Goal: Transaction & Acquisition: Download file/media

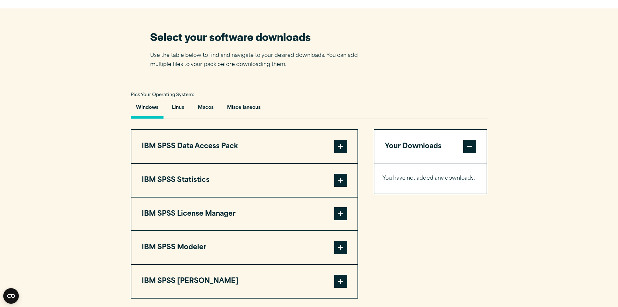
scroll to position [454, 0]
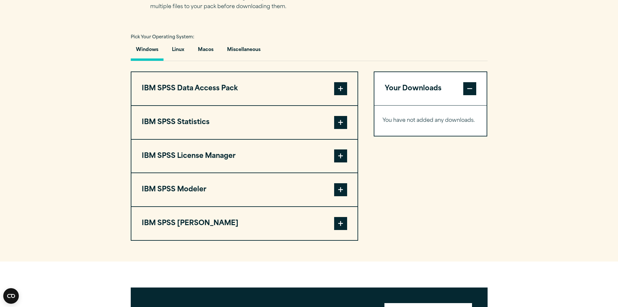
click at [341, 119] on span at bounding box center [340, 122] width 13 height 13
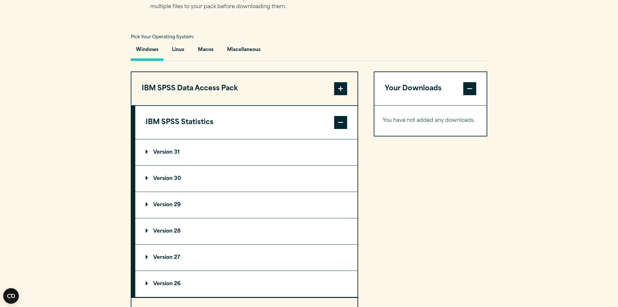
click at [165, 151] on p "Version 31" at bounding box center [163, 152] width 34 height 5
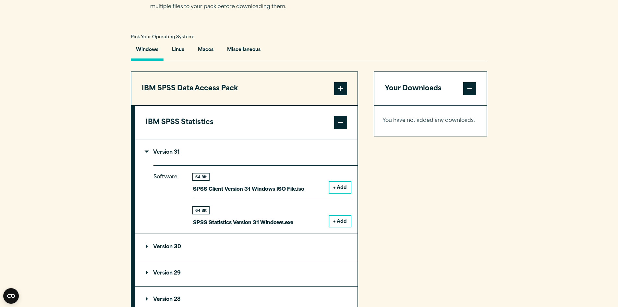
click at [332, 219] on button "+ Add" at bounding box center [339, 221] width 21 height 11
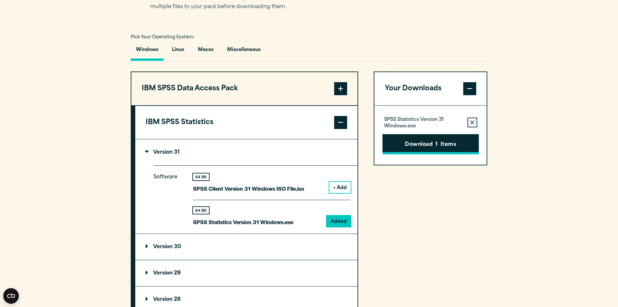
click at [414, 148] on button "Download 1 Items" at bounding box center [431, 144] width 96 height 20
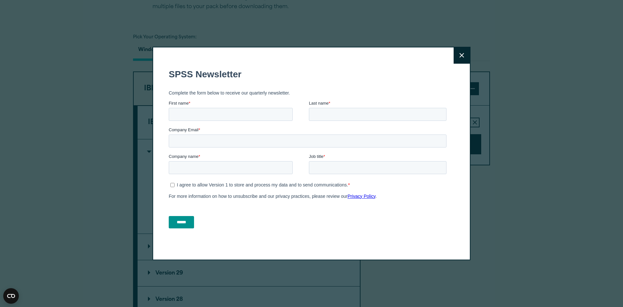
click at [461, 56] on icon at bounding box center [462, 55] width 5 height 5
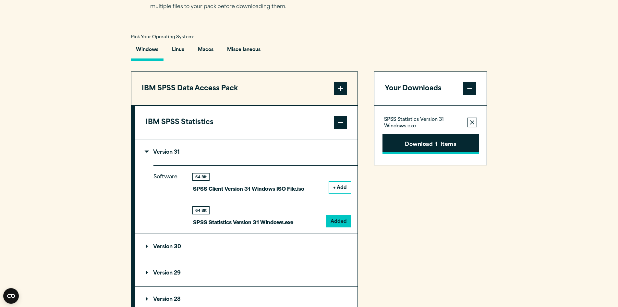
click at [430, 144] on button "Download 1 Items" at bounding box center [431, 144] width 96 height 20
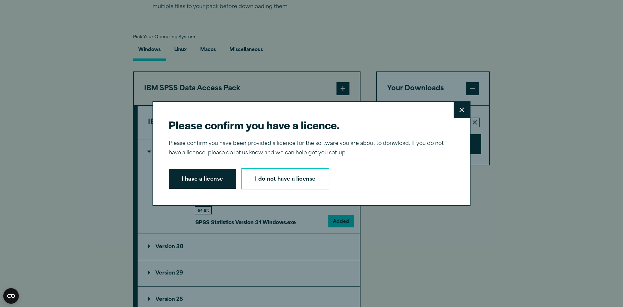
click at [201, 179] on button "I have a license" at bounding box center [203, 179] width 68 height 20
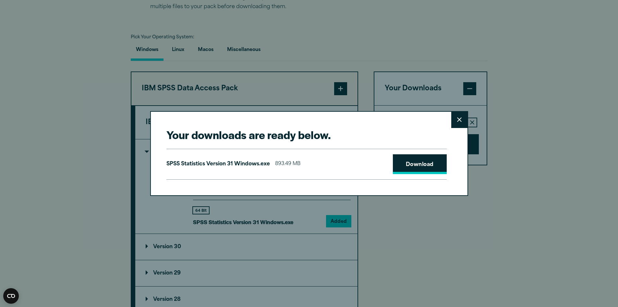
click at [413, 161] on link "Download" at bounding box center [420, 164] width 54 height 20
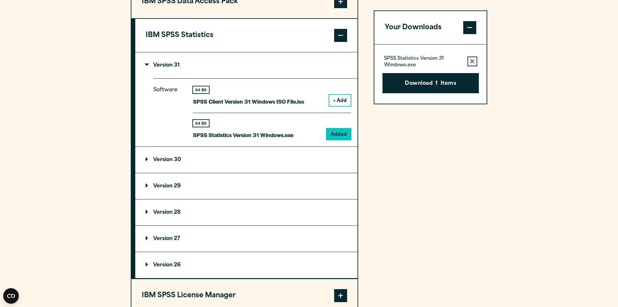
scroll to position [552, 0]
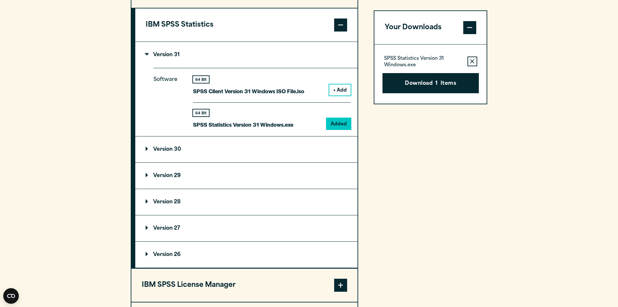
click at [177, 151] on p "Version 30" at bounding box center [163, 149] width 35 height 5
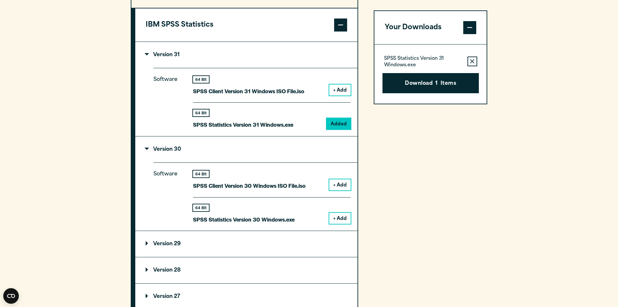
click at [177, 149] on p "Version 30" at bounding box center [163, 149] width 35 height 5
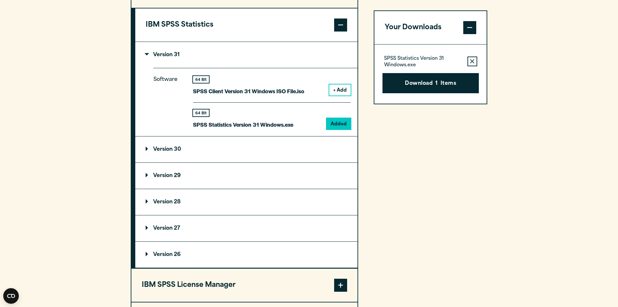
click at [344, 89] on button "+ Add" at bounding box center [339, 89] width 21 height 11
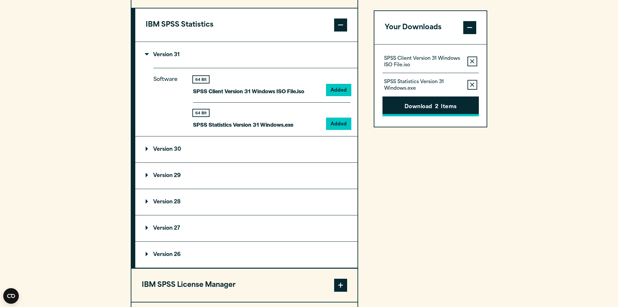
click at [395, 106] on button "Download 2 Items" at bounding box center [431, 106] width 96 height 20
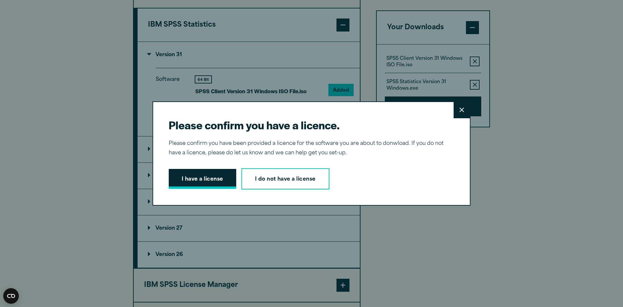
click at [211, 176] on button "I have a license" at bounding box center [203, 179] width 68 height 20
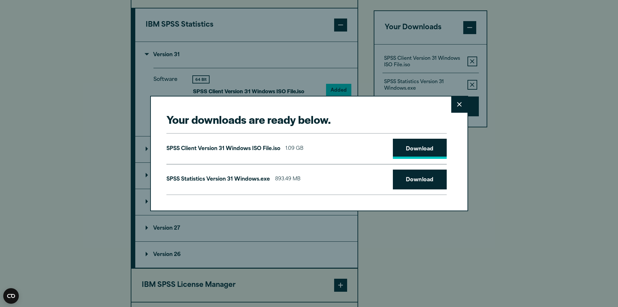
click at [421, 149] on link "Download" at bounding box center [420, 149] width 54 height 20
click at [457, 103] on icon at bounding box center [459, 104] width 5 height 5
